Goal: Information Seeking & Learning: Understand process/instructions

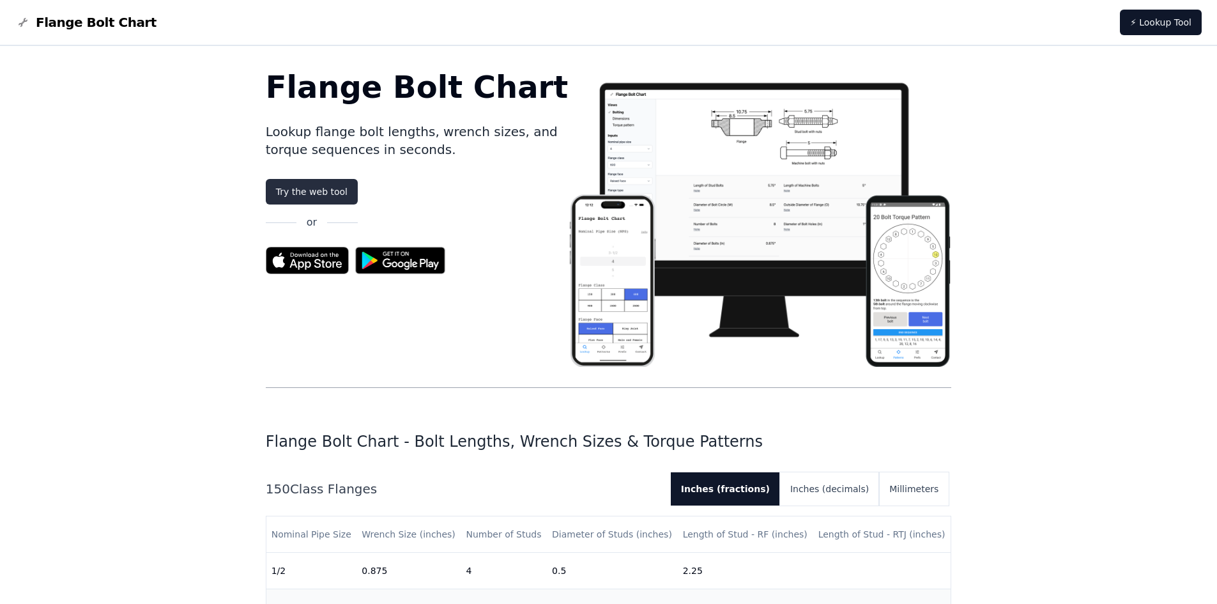
click at [289, 194] on link "Try the web tool" at bounding box center [312, 192] width 92 height 26
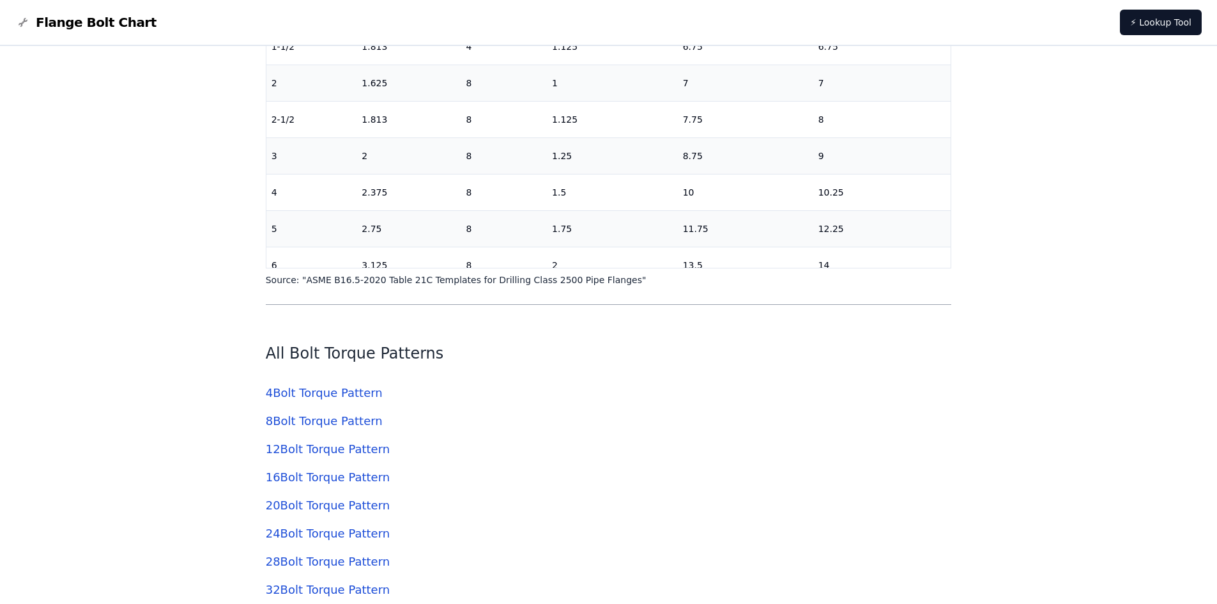
scroll to position [3896, 0]
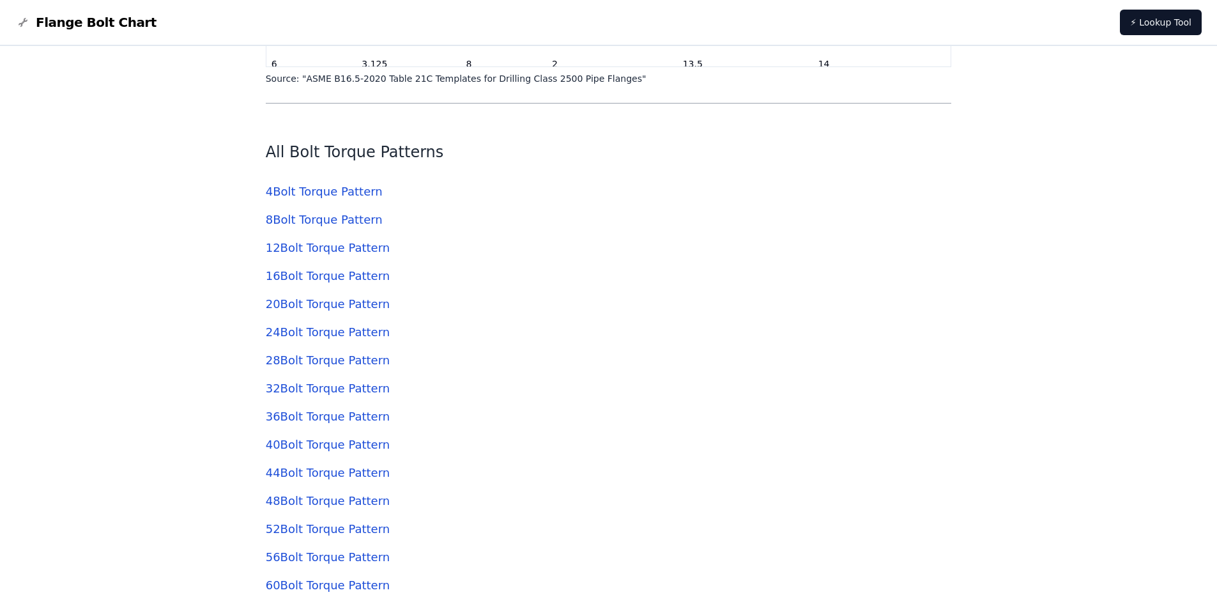
click at [298, 222] on link "8 Bolt Torque Pattern" at bounding box center [324, 219] width 117 height 13
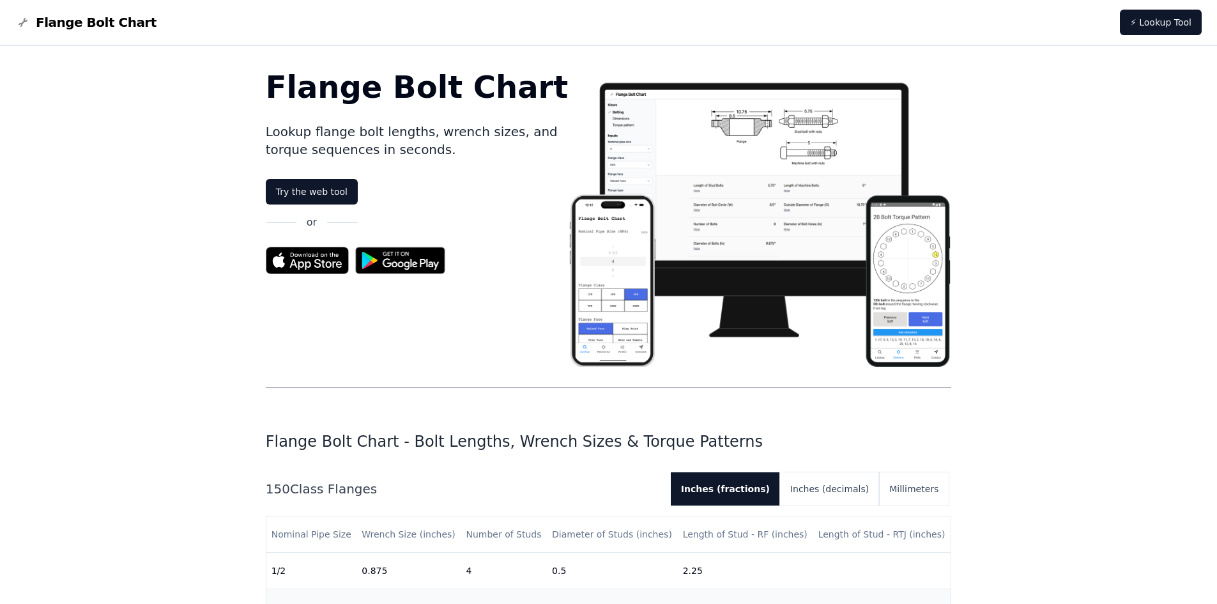
scroll to position [3896, 0]
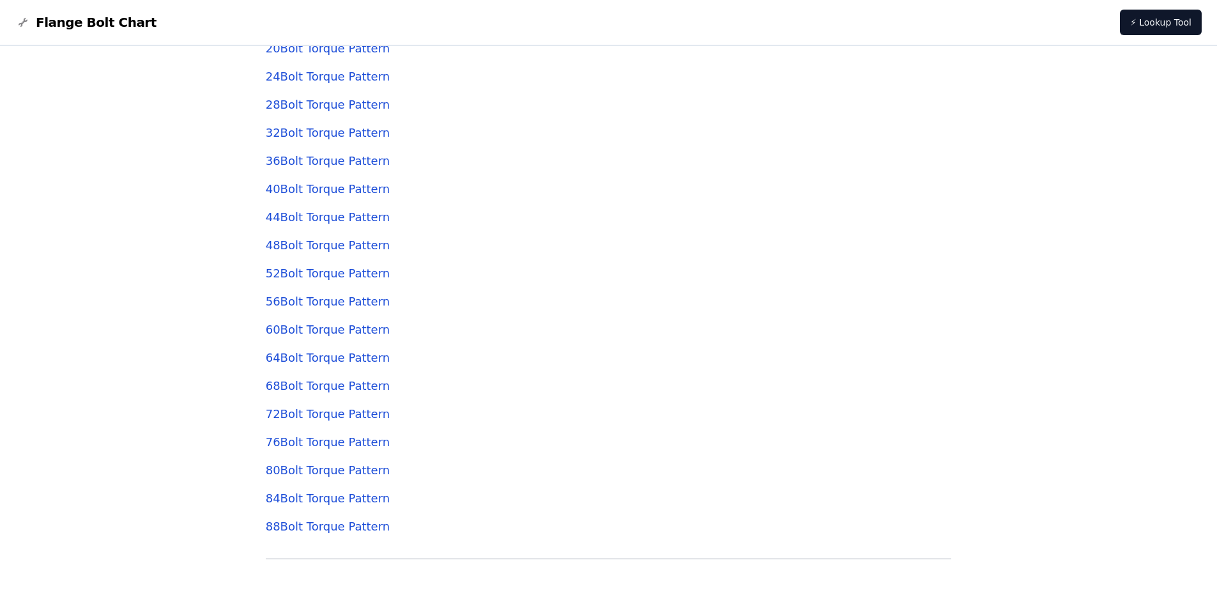
scroll to position [4598, 0]
